Goal: Information Seeking & Learning: Learn about a topic

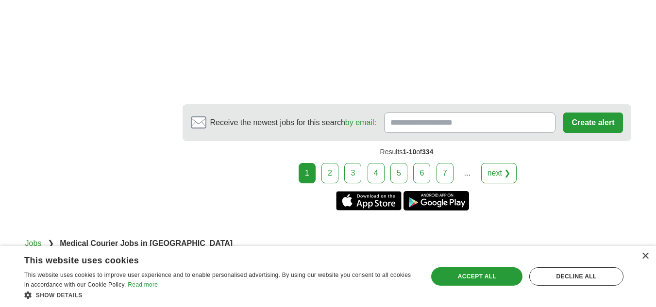
scroll to position [1894, 0]
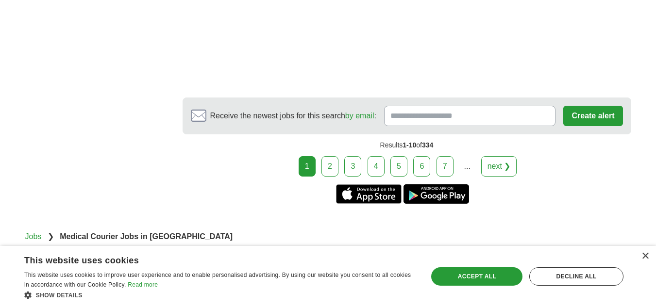
click at [332, 173] on link "2" at bounding box center [329, 166] width 17 height 20
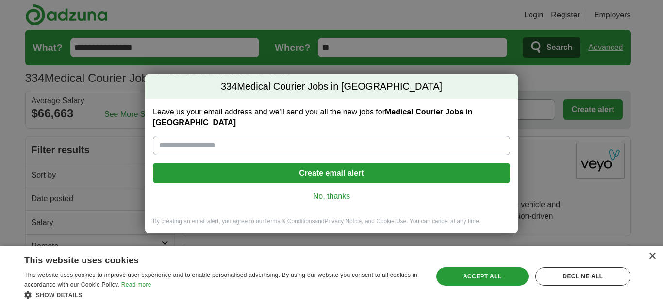
click at [322, 194] on link "No, thanks" at bounding box center [332, 196] width 342 height 11
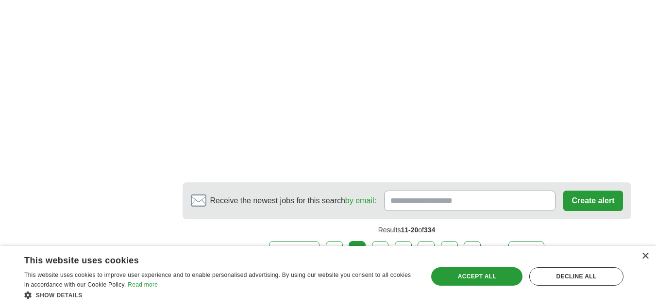
scroll to position [1796, 0]
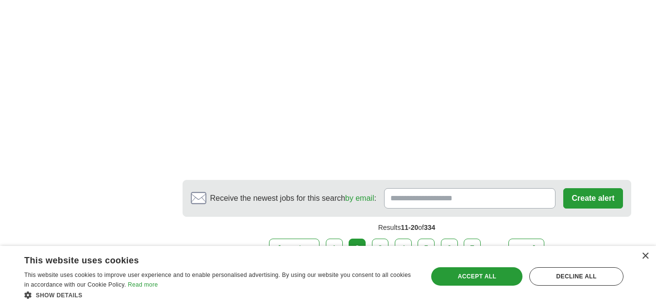
click at [378, 242] on link "3" at bounding box center [380, 249] width 17 height 20
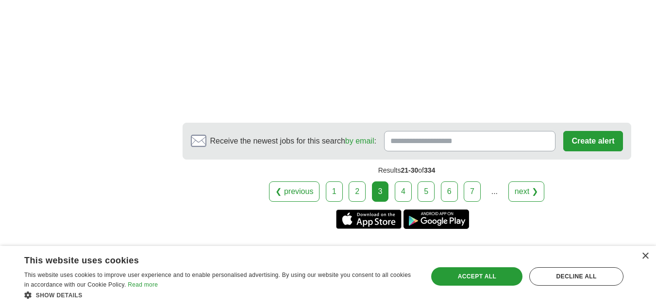
scroll to position [1796, 0]
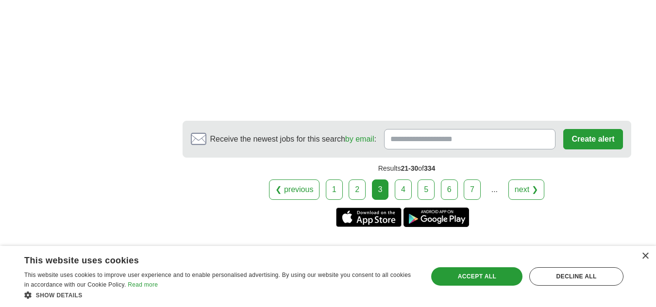
click at [402, 198] on link "4" at bounding box center [403, 190] width 17 height 20
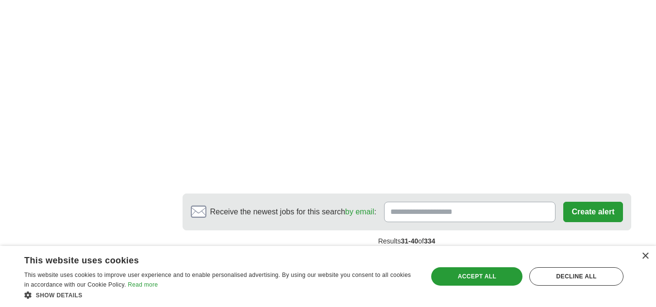
scroll to position [1748, 0]
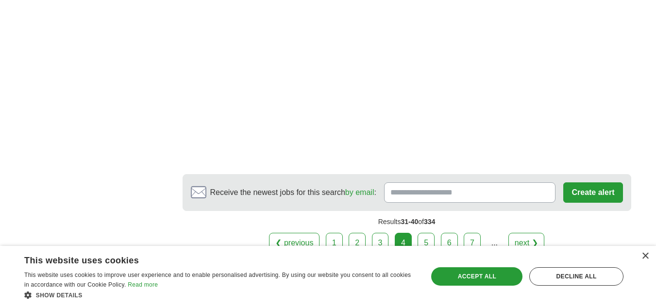
click at [430, 240] on link "5" at bounding box center [426, 243] width 17 height 20
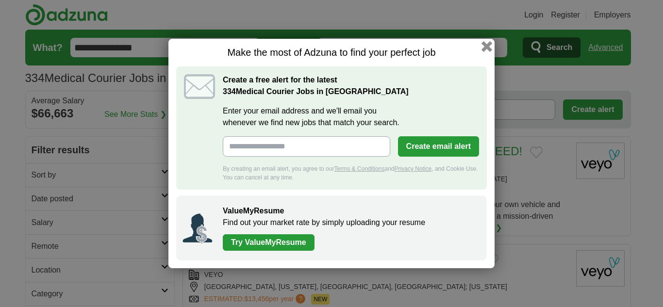
click at [487, 48] on button "button" at bounding box center [487, 46] width 11 height 11
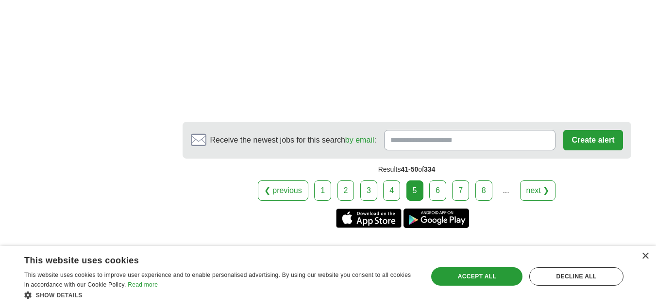
scroll to position [1894, 0]
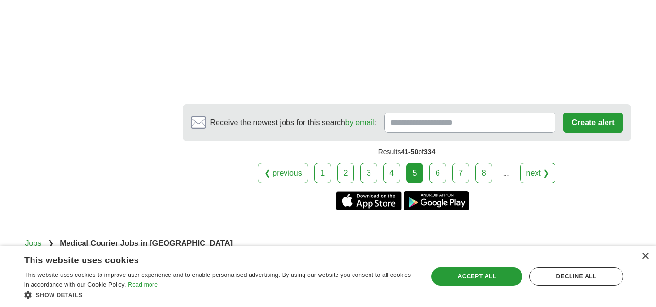
click at [437, 163] on link "6" at bounding box center [437, 173] width 17 height 20
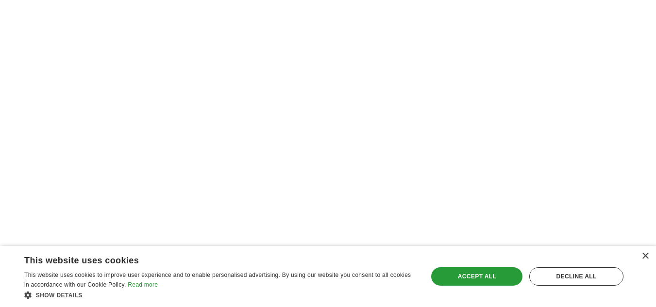
scroll to position [1505, 0]
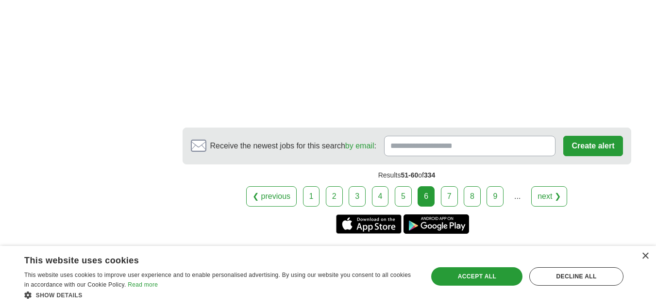
scroll to position [1894, 0]
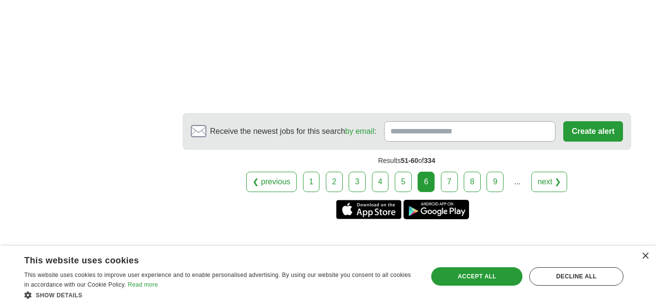
click at [445, 172] on link "7" at bounding box center [449, 182] width 17 height 20
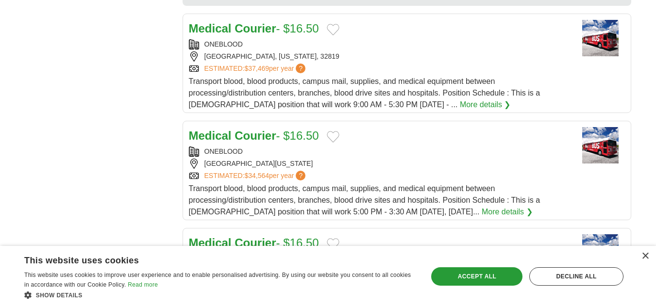
scroll to position [922, 0]
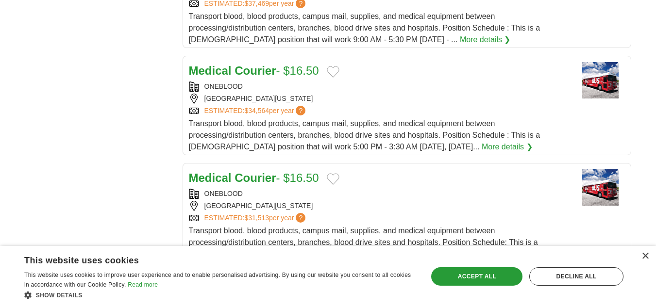
click at [254, 64] on strong "Courier" at bounding box center [255, 70] width 41 height 13
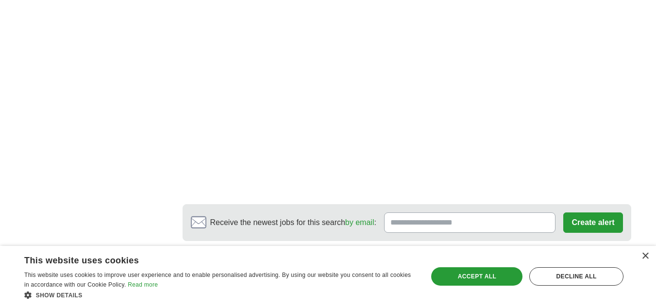
scroll to position [1699, 0]
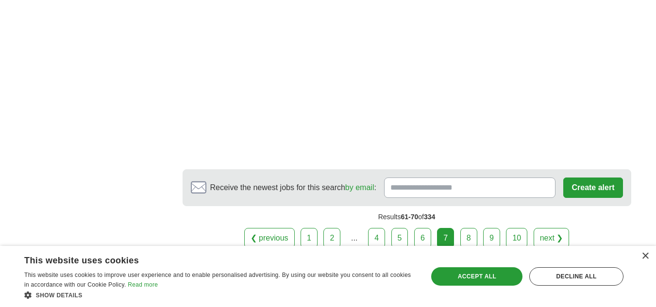
click at [468, 228] on link "8" at bounding box center [468, 238] width 17 height 20
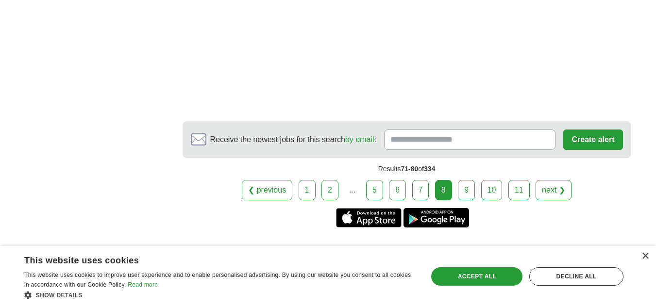
click at [468, 183] on link "9" at bounding box center [466, 190] width 17 height 20
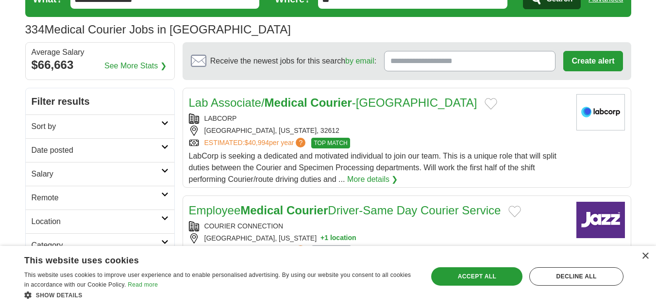
scroll to position [97, 0]
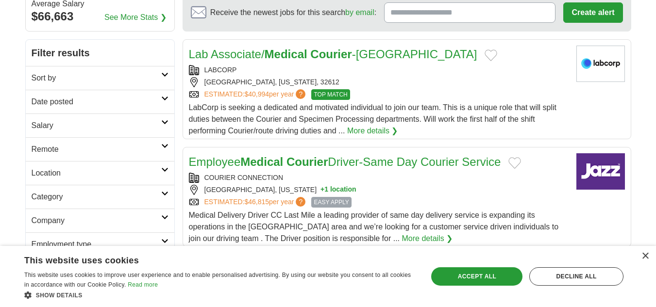
drag, startPoint x: 475, startPoint y: 187, endPoint x: 447, endPoint y: 191, distance: 28.4
click at [447, 191] on div "BROOKHAVEN, GEORGIA + 1 location" at bounding box center [379, 190] width 380 height 10
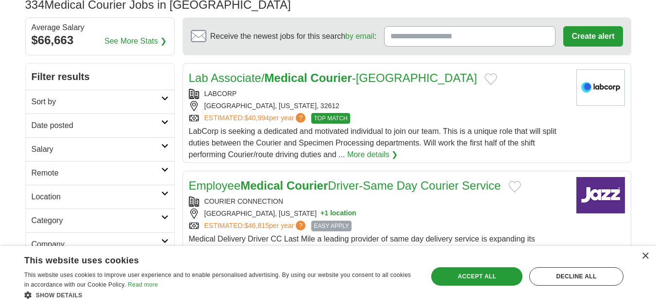
scroll to position [0, 0]
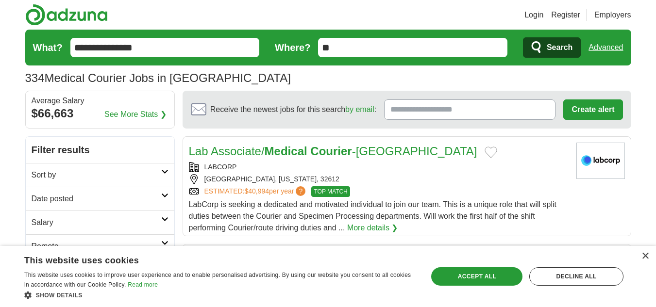
click at [335, 46] on input "**" at bounding box center [412, 47] width 189 height 19
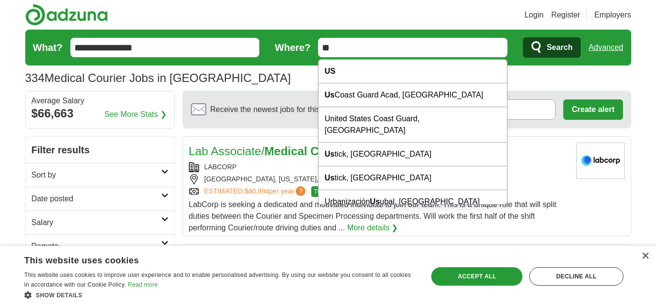
click at [335, 46] on input "**" at bounding box center [412, 47] width 189 height 19
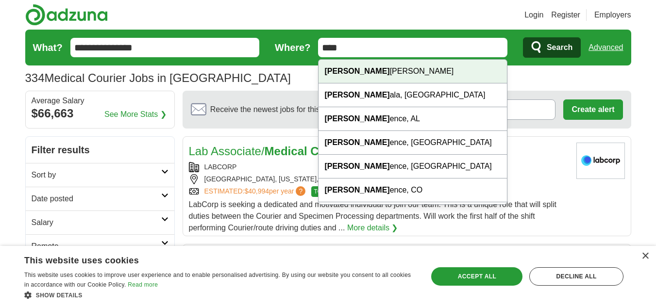
click at [327, 71] on strong "Flor" at bounding box center [356, 71] width 65 height 8
type input "*******"
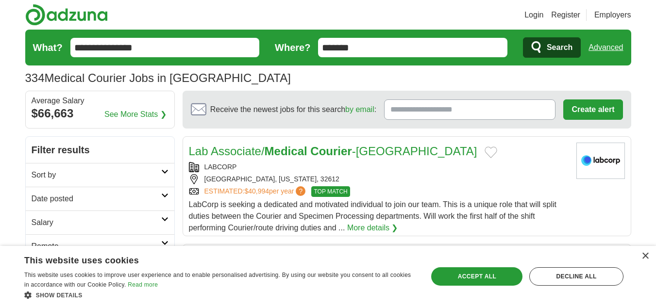
click at [555, 47] on span "Search" at bounding box center [560, 47] width 26 height 19
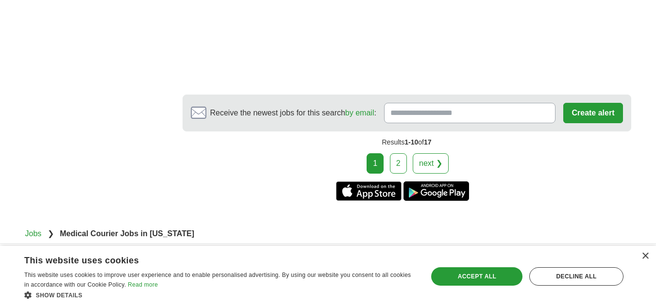
scroll to position [1651, 0]
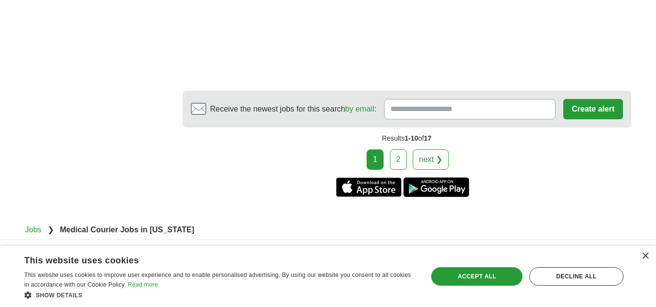
click at [394, 164] on link "2" at bounding box center [398, 160] width 17 height 20
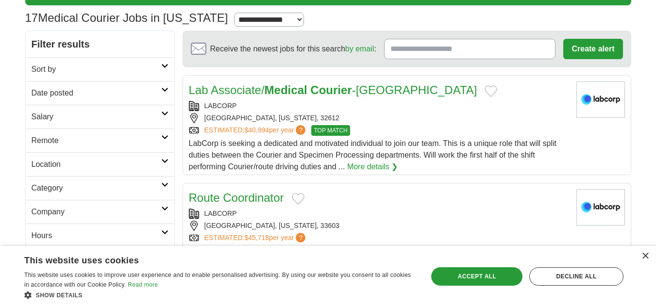
scroll to position [49, 0]
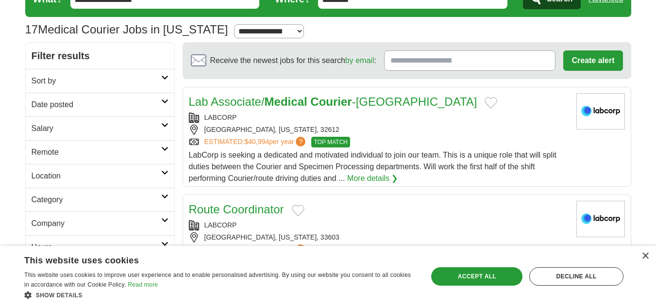
drag, startPoint x: 329, startPoint y: 197, endPoint x: 235, endPoint y: 180, distance: 96.3
click at [235, 180] on span "LabCorp is seeking a dedicated and motivated individual to join our team. This …" at bounding box center [373, 167] width 368 height 32
